Goal: Answer question/provide support

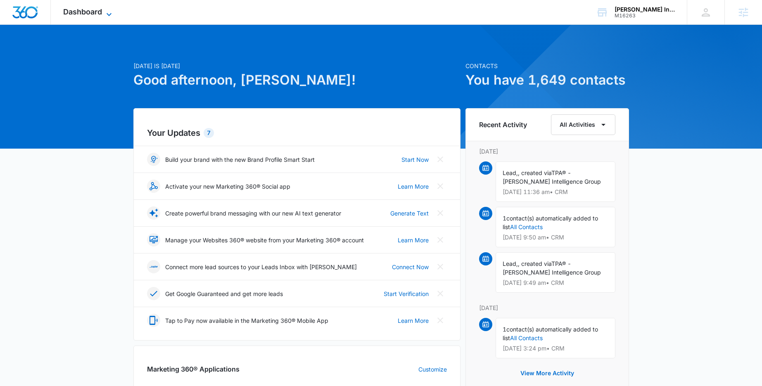
click at [108, 13] on icon at bounding box center [109, 15] width 10 height 10
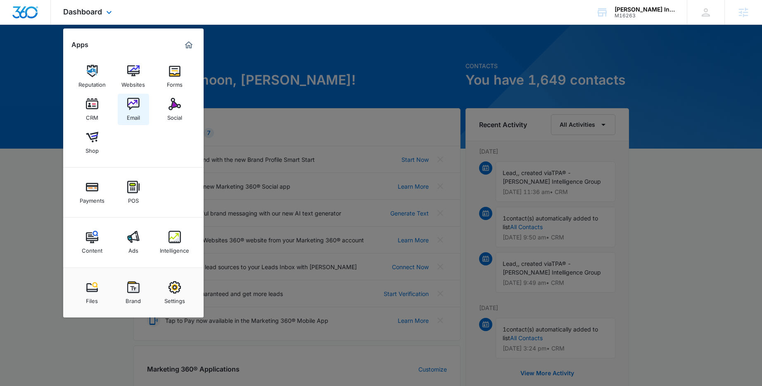
click at [133, 109] on img at bounding box center [133, 104] width 12 height 12
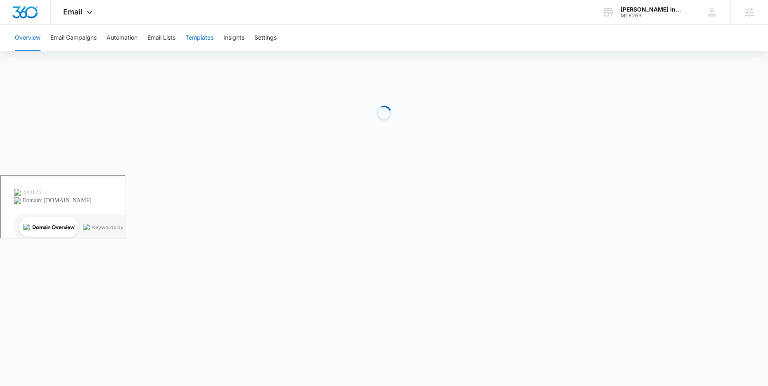
click at [204, 38] on button "Templates" at bounding box center [199, 38] width 28 height 26
click at [53, 40] on button "Email Campaigns" at bounding box center [73, 38] width 46 height 26
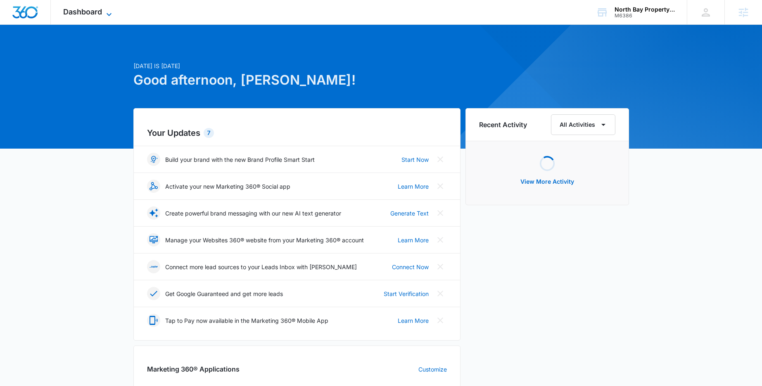
click at [105, 10] on icon at bounding box center [109, 15] width 10 height 10
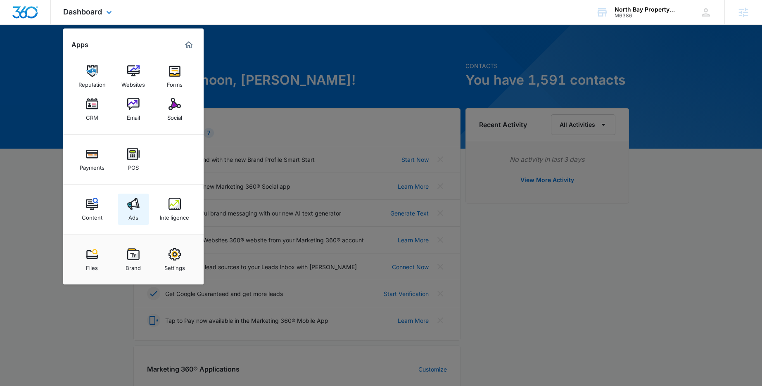
click at [134, 204] on img at bounding box center [133, 204] width 12 height 12
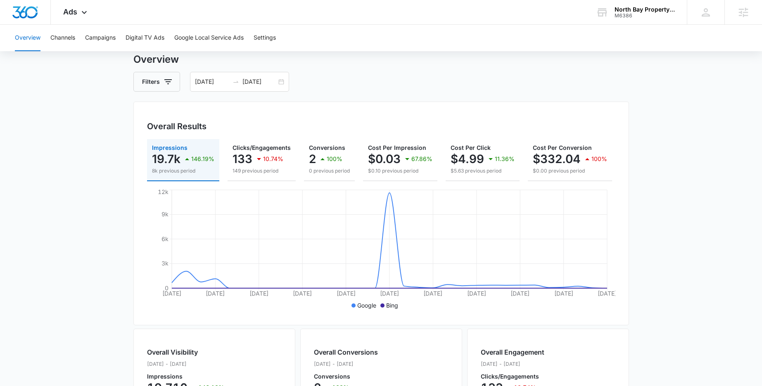
scroll to position [34, 0]
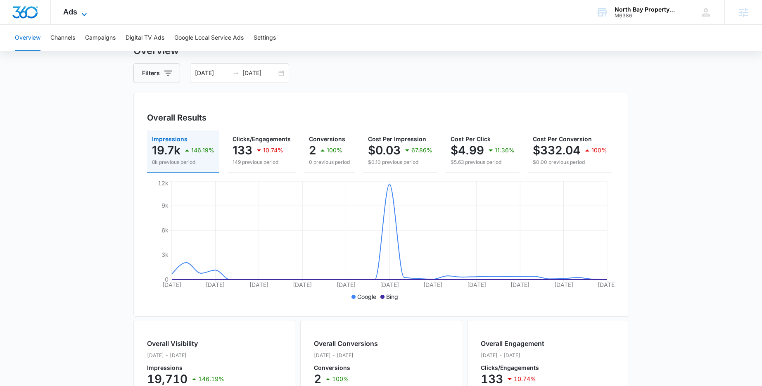
click at [80, 14] on icon at bounding box center [84, 15] width 10 height 10
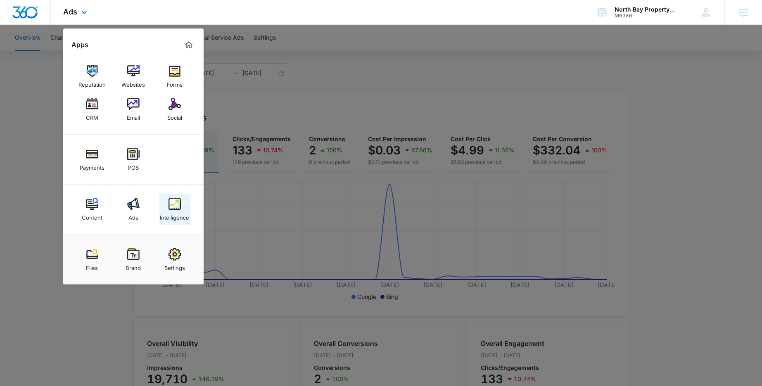
click at [168, 202] on link "Intelligence" at bounding box center [174, 209] width 31 height 31
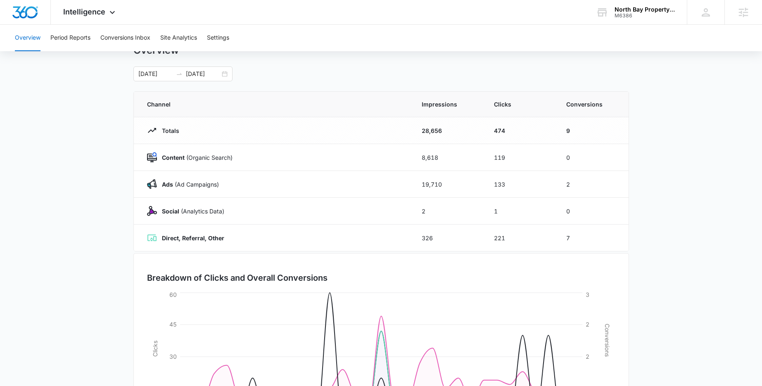
scroll to position [40, 0]
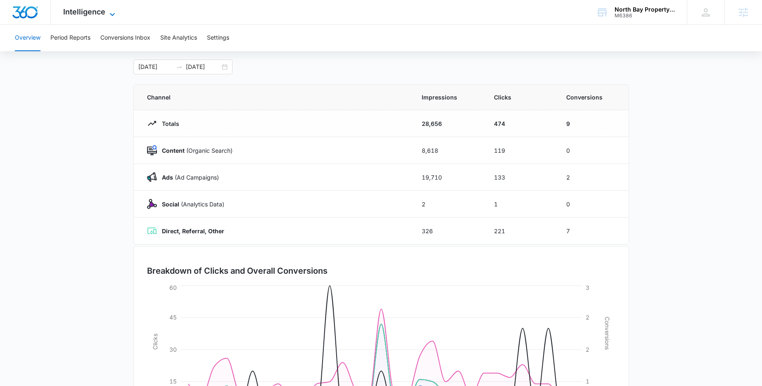
click at [83, 13] on span "Intelligence" at bounding box center [84, 11] width 42 height 9
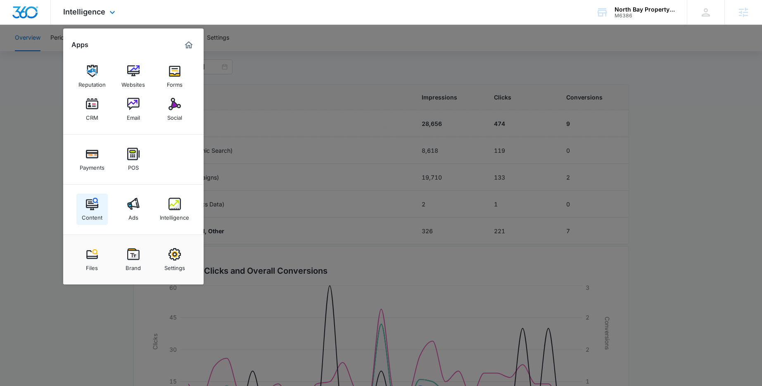
click at [93, 202] on img at bounding box center [92, 204] width 12 height 12
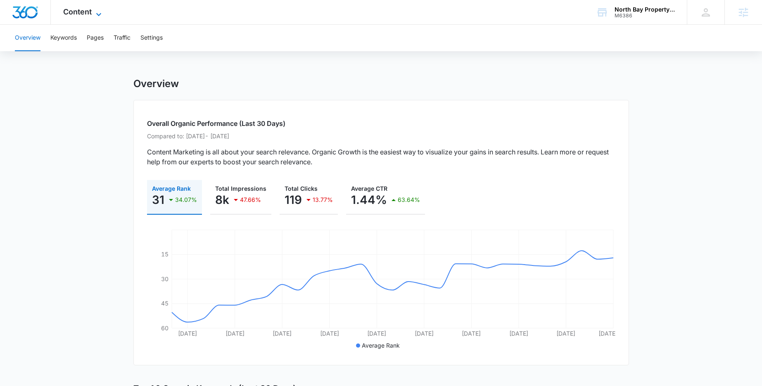
click at [98, 12] on icon at bounding box center [99, 15] width 10 height 10
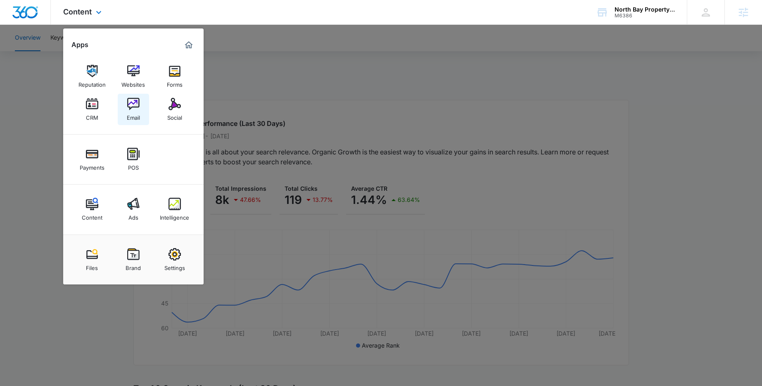
click at [132, 110] on div "Email" at bounding box center [133, 115] width 13 height 11
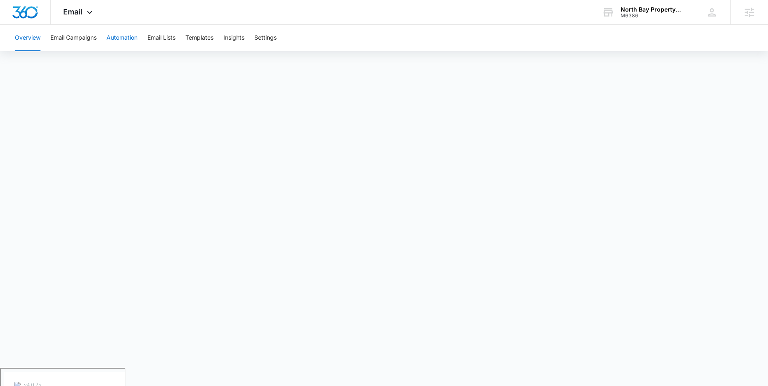
click at [121, 35] on button "Automation" at bounding box center [122, 38] width 31 height 26
click at [194, 41] on button "Templates" at bounding box center [199, 38] width 28 height 26
click at [93, 15] on icon at bounding box center [90, 15] width 10 height 10
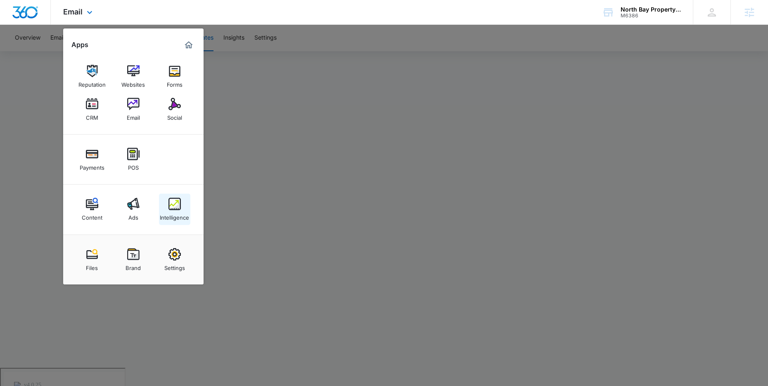
click at [177, 212] on div "Intelligence" at bounding box center [174, 215] width 29 height 11
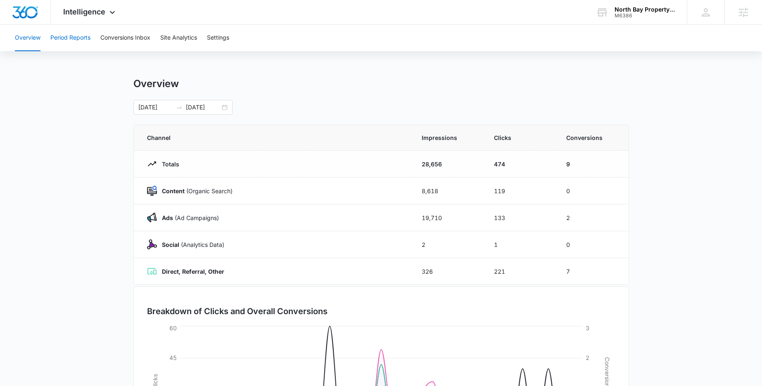
click at [84, 36] on button "Period Reports" at bounding box center [70, 38] width 40 height 26
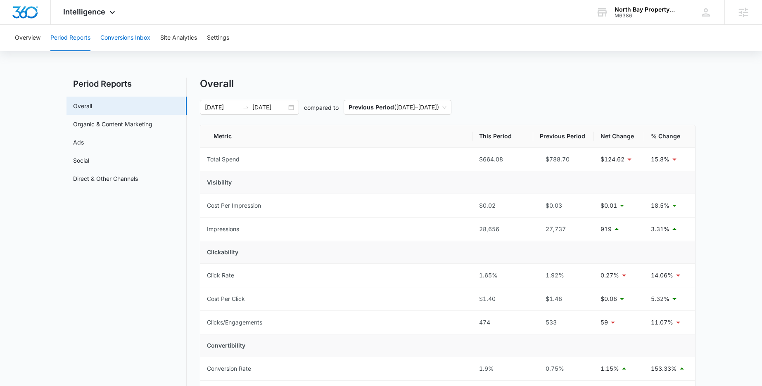
click at [121, 36] on button "Conversions Inbox" at bounding box center [125, 38] width 50 height 26
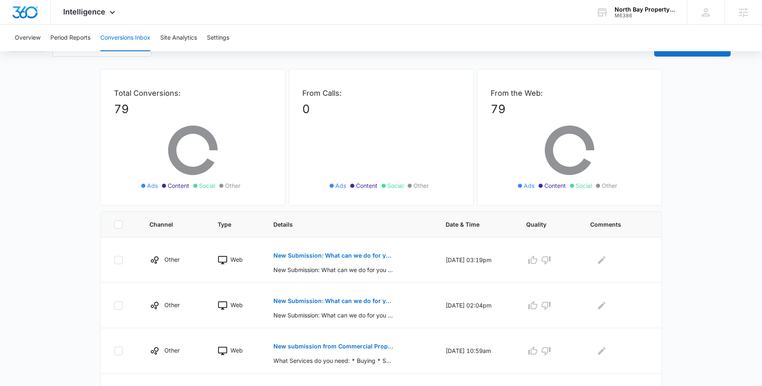
scroll to position [133, 0]
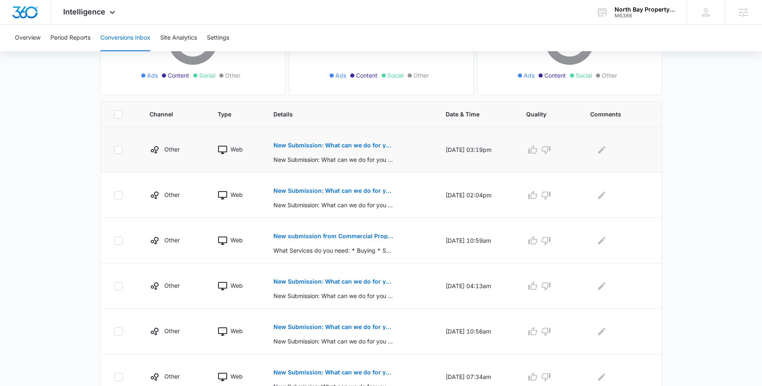
click at [321, 145] on p "New Submission: What can we do for you form" at bounding box center [333, 146] width 120 height 6
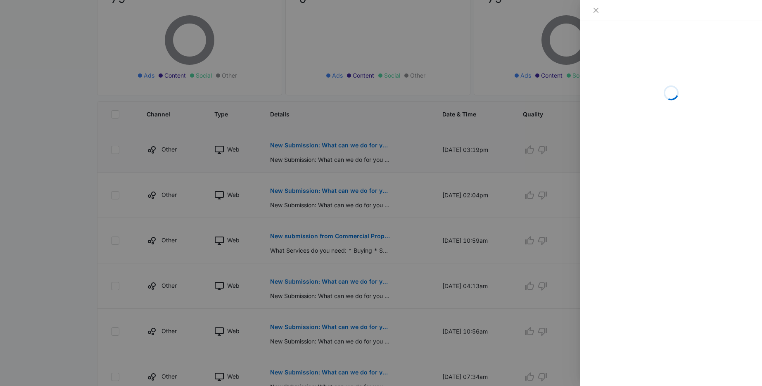
click at [321, 145] on div at bounding box center [381, 193] width 762 height 386
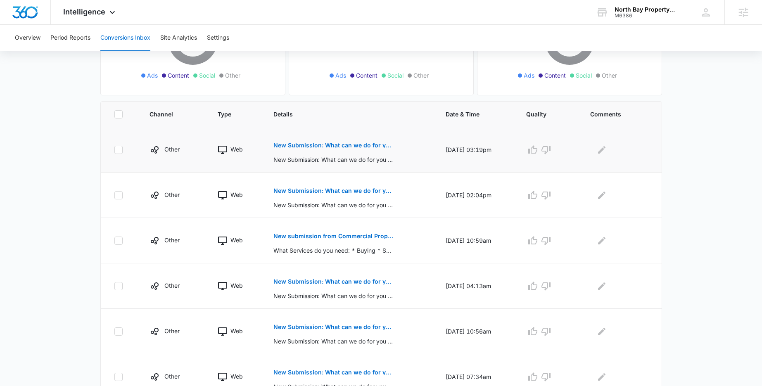
click at [323, 145] on p "New Submission: What can we do for you form" at bounding box center [333, 146] width 120 height 6
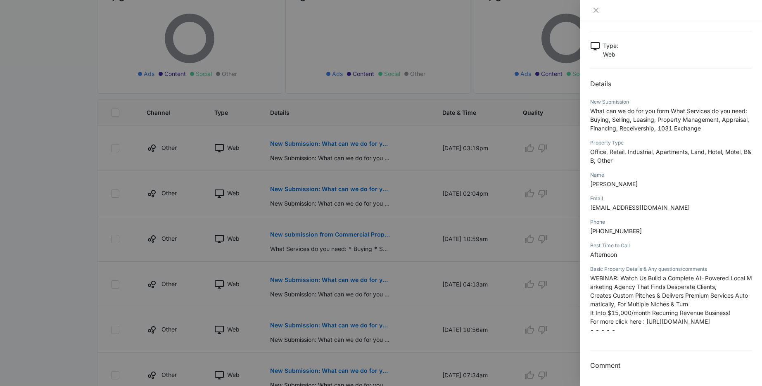
scroll to position [46, 0]
click at [594, 10] on icon "close" at bounding box center [596, 10] width 7 height 7
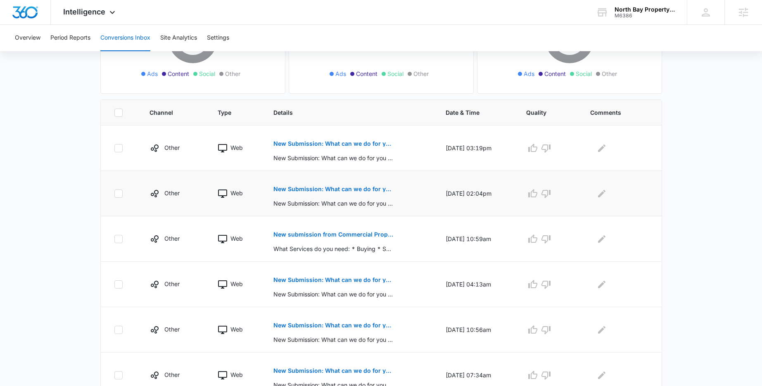
click at [344, 186] on p "New Submission: What can we do for you form" at bounding box center [333, 189] width 120 height 6
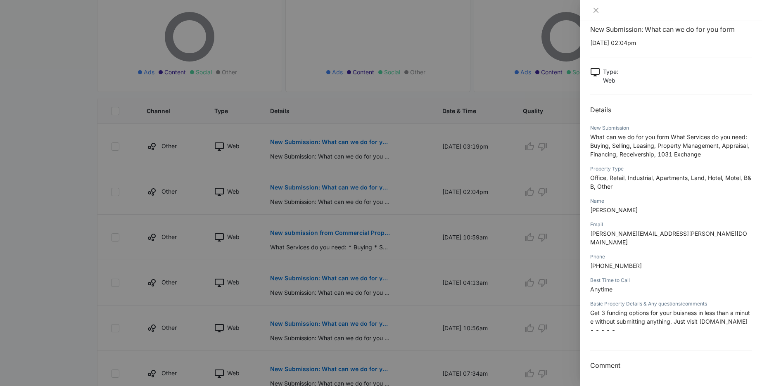
scroll to position [138, 0]
click at [596, 12] on icon "close" at bounding box center [596, 10] width 7 height 7
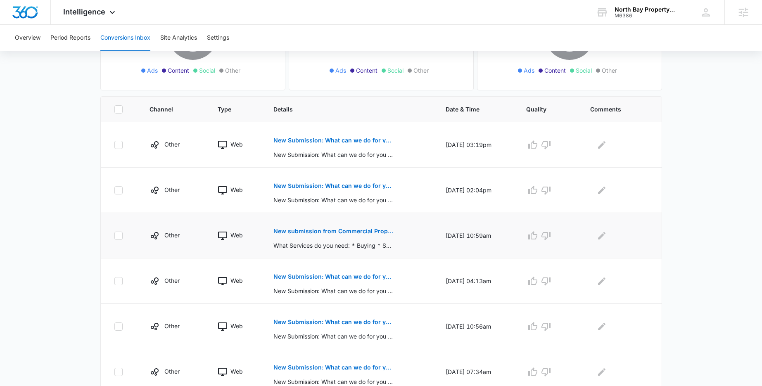
click at [321, 231] on p "New submission from Commercial Property Listings - North Bay Property Advisors" at bounding box center [333, 231] width 120 height 6
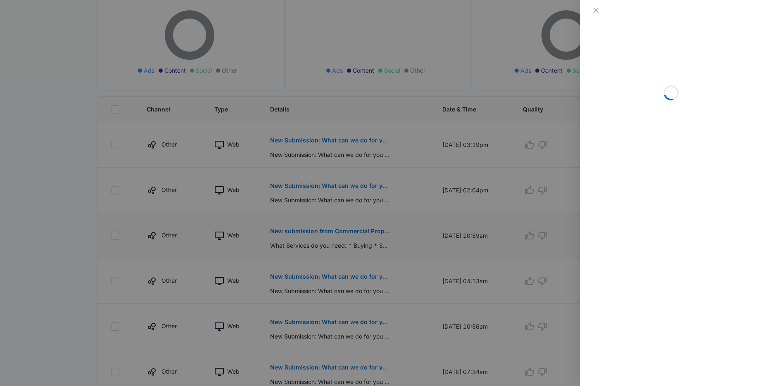
click at [321, 231] on div at bounding box center [381, 193] width 762 height 386
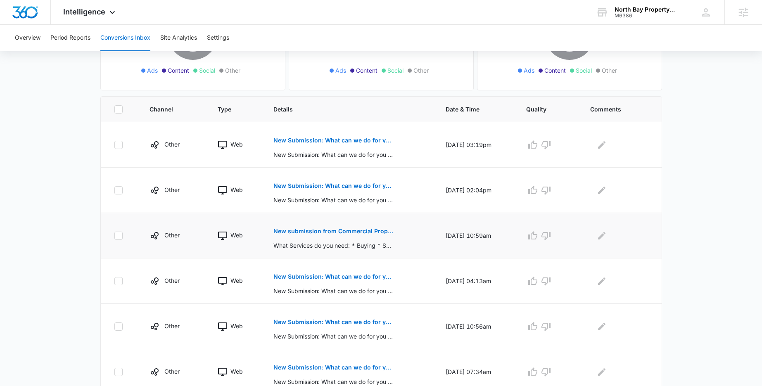
click at [321, 231] on p "New submission from Commercial Property Listings - North Bay Property Advisors" at bounding box center [333, 231] width 120 height 6
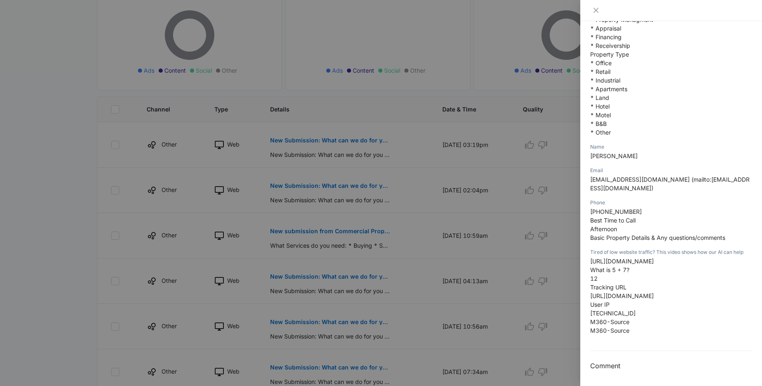
scroll to position [165, 0]
click at [595, 13] on icon "close" at bounding box center [596, 10] width 7 height 7
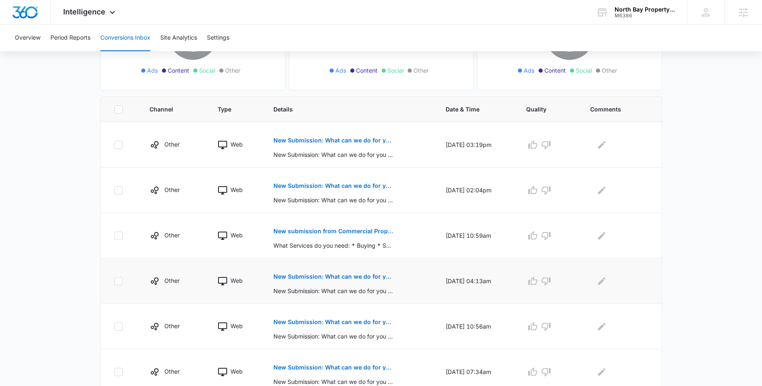
click at [347, 276] on p "New Submission: What can we do for you form" at bounding box center [333, 277] width 120 height 6
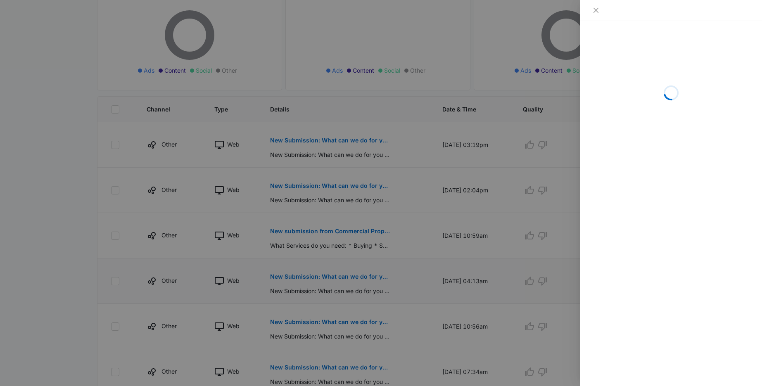
click at [347, 276] on div at bounding box center [381, 193] width 762 height 386
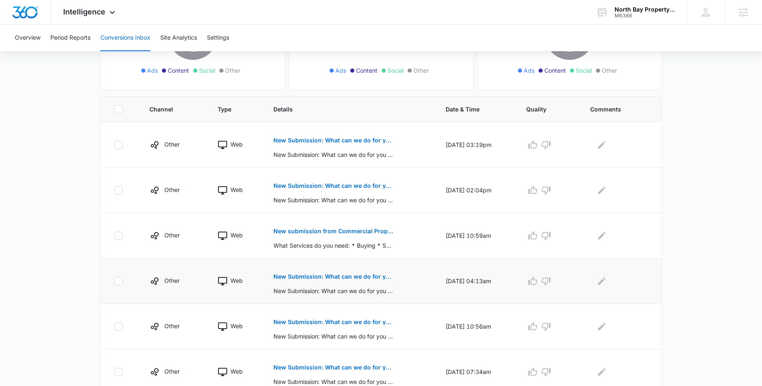
click at [347, 276] on p "New Submission: What can we do for you form" at bounding box center [333, 277] width 120 height 6
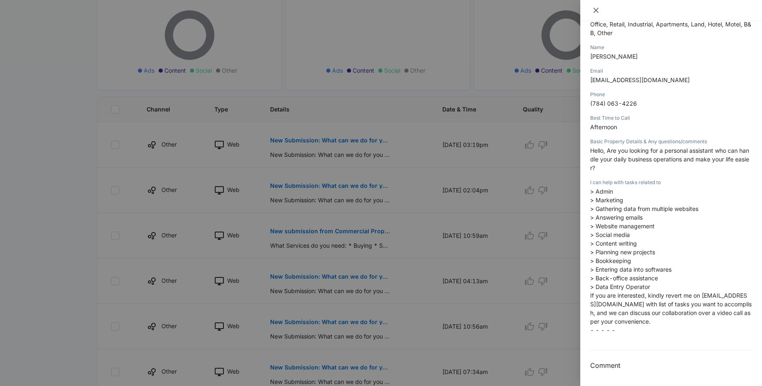
click at [594, 9] on icon "close" at bounding box center [596, 10] width 7 height 7
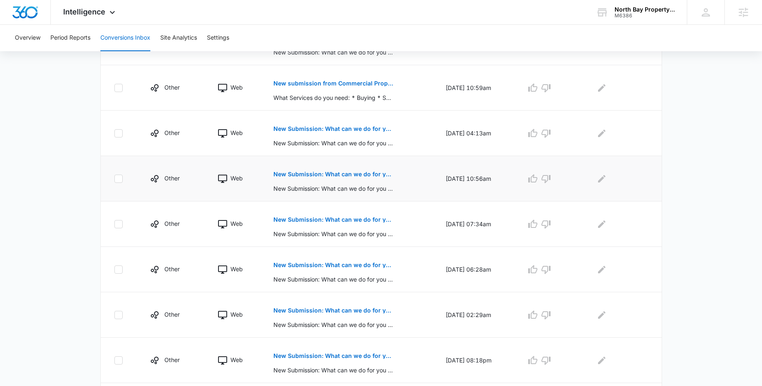
scroll to position [290, 0]
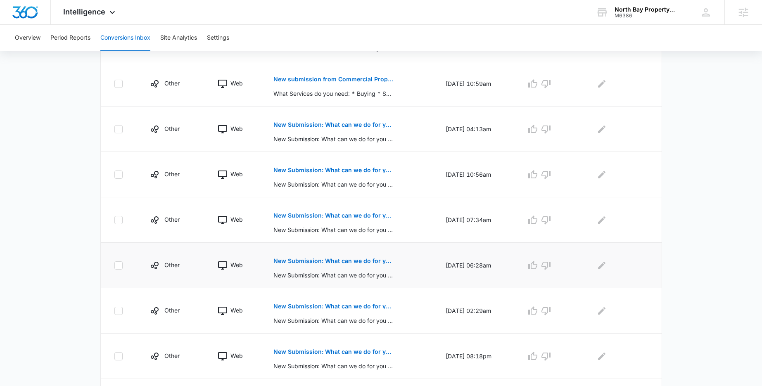
click at [344, 259] on p "New Submission: What can we do for you form" at bounding box center [333, 261] width 120 height 6
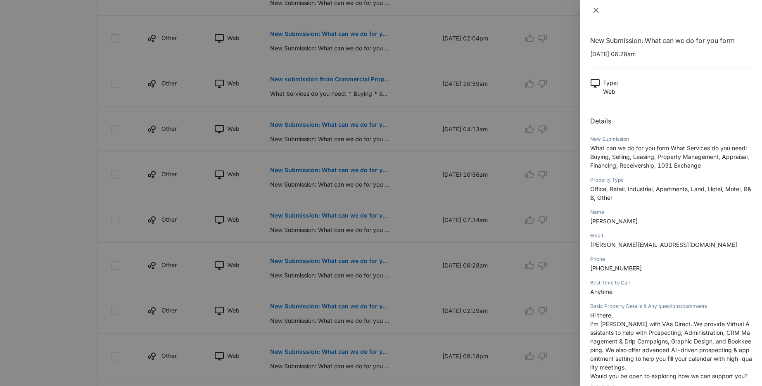
click at [595, 10] on icon "close" at bounding box center [596, 10] width 5 height 5
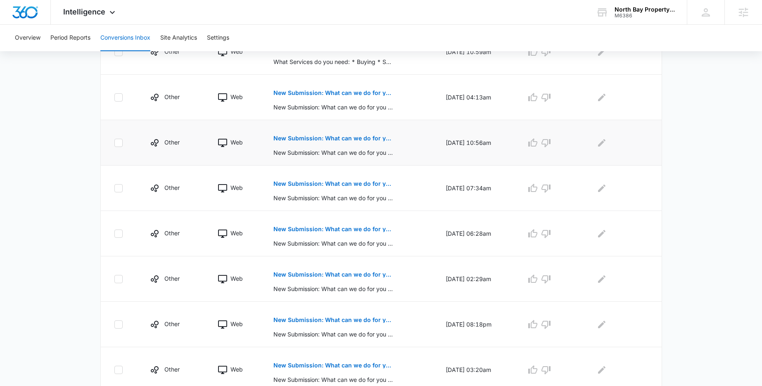
scroll to position [354, 0]
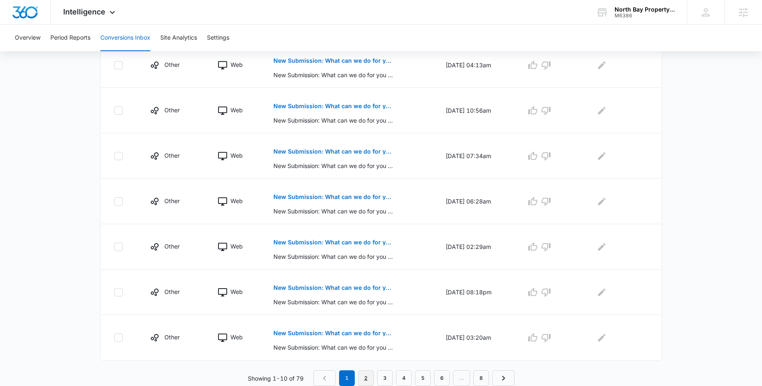
click at [365, 377] on link "2" at bounding box center [366, 379] width 16 height 16
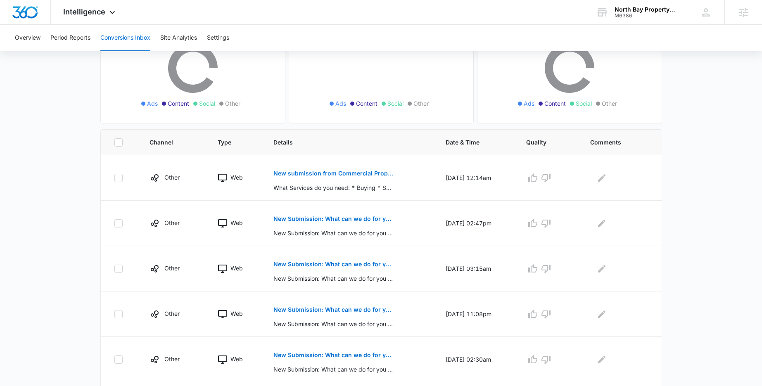
scroll to position [140, 0]
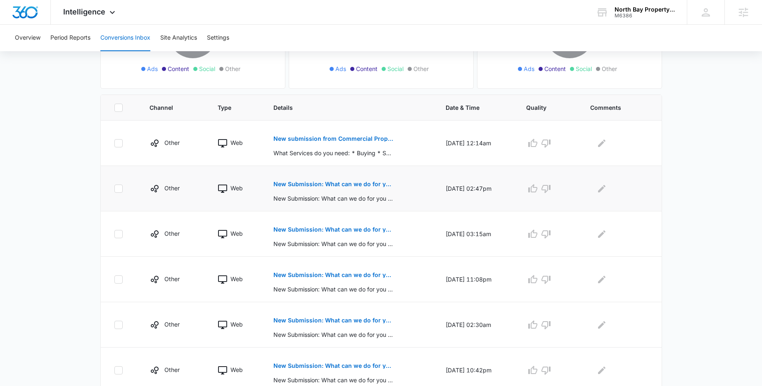
click at [323, 182] on p "New Submission: What can we do for you form" at bounding box center [333, 184] width 120 height 6
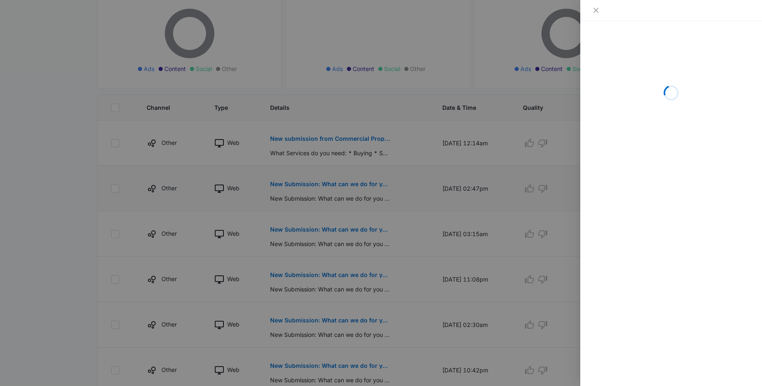
click at [323, 182] on div at bounding box center [381, 193] width 762 height 386
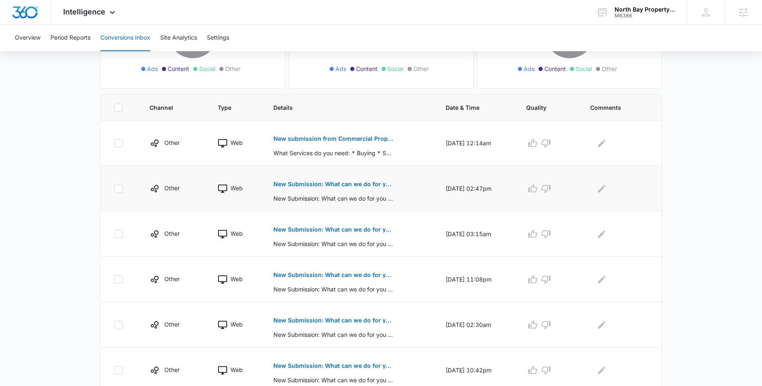
click at [323, 182] on p "New Submission: What can we do for you form" at bounding box center [333, 184] width 120 height 6
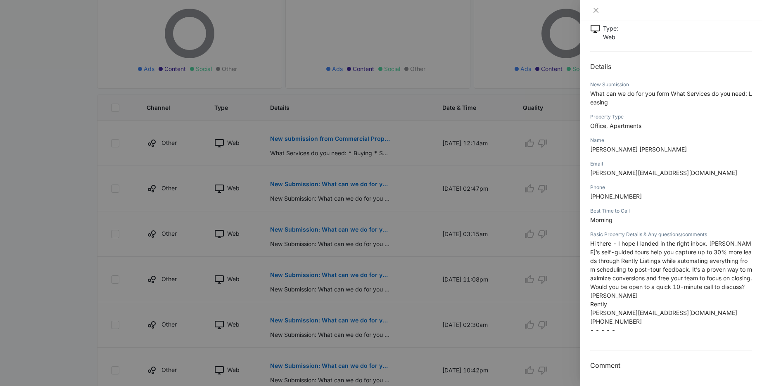
scroll to position [63, 0]
click at [593, 10] on icon "close" at bounding box center [596, 10] width 7 height 7
